Goal: Navigation & Orientation: Find specific page/section

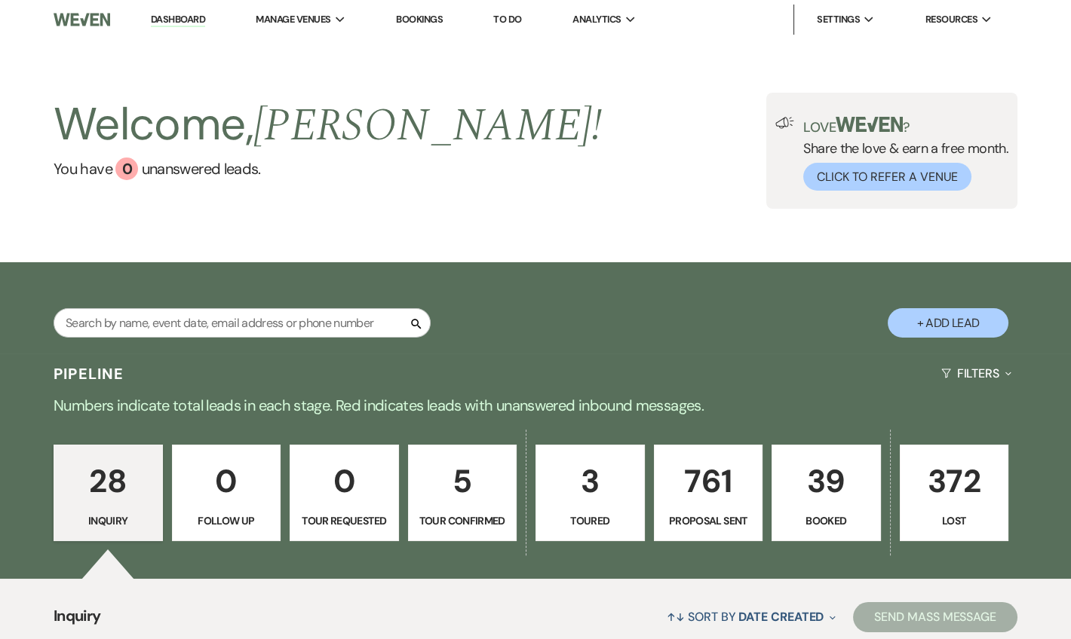
drag, startPoint x: 161, startPoint y: 14, endPoint x: 204, endPoint y: 14, distance: 43.0
click at [161, 14] on link "Dashboard" at bounding box center [178, 20] width 54 height 14
click at [158, 23] on link "Dashboard" at bounding box center [178, 20] width 54 height 14
click at [179, 18] on link "Dashboard" at bounding box center [178, 20] width 54 height 14
drag, startPoint x: 165, startPoint y: 15, endPoint x: 187, endPoint y: 14, distance: 21.9
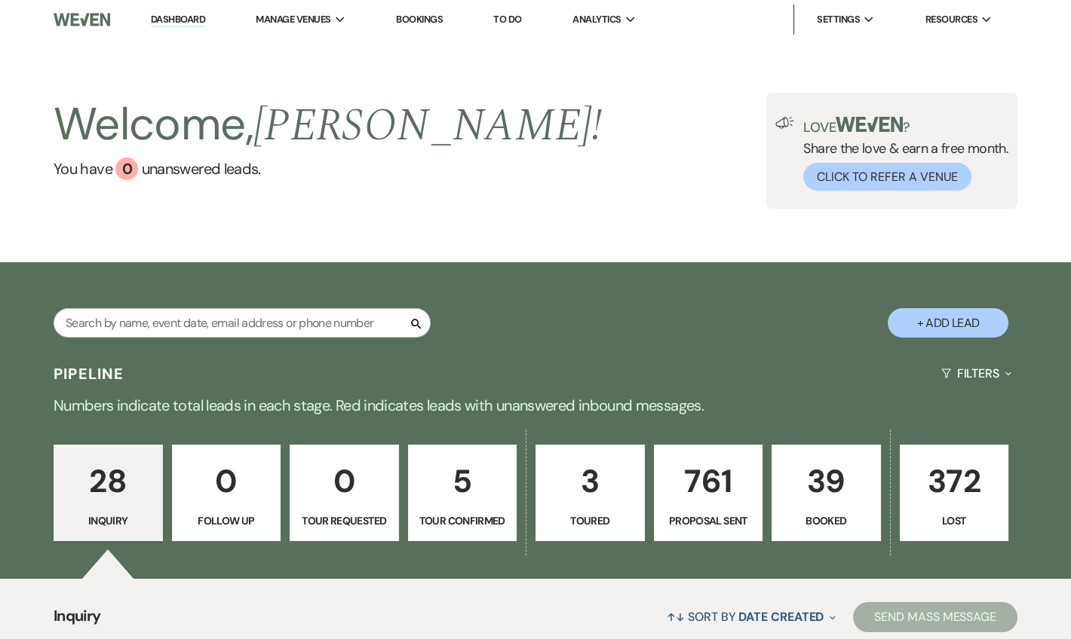
click at [165, 15] on link "Dashboard" at bounding box center [178, 20] width 54 height 14
